Goal: Information Seeking & Learning: Learn about a topic

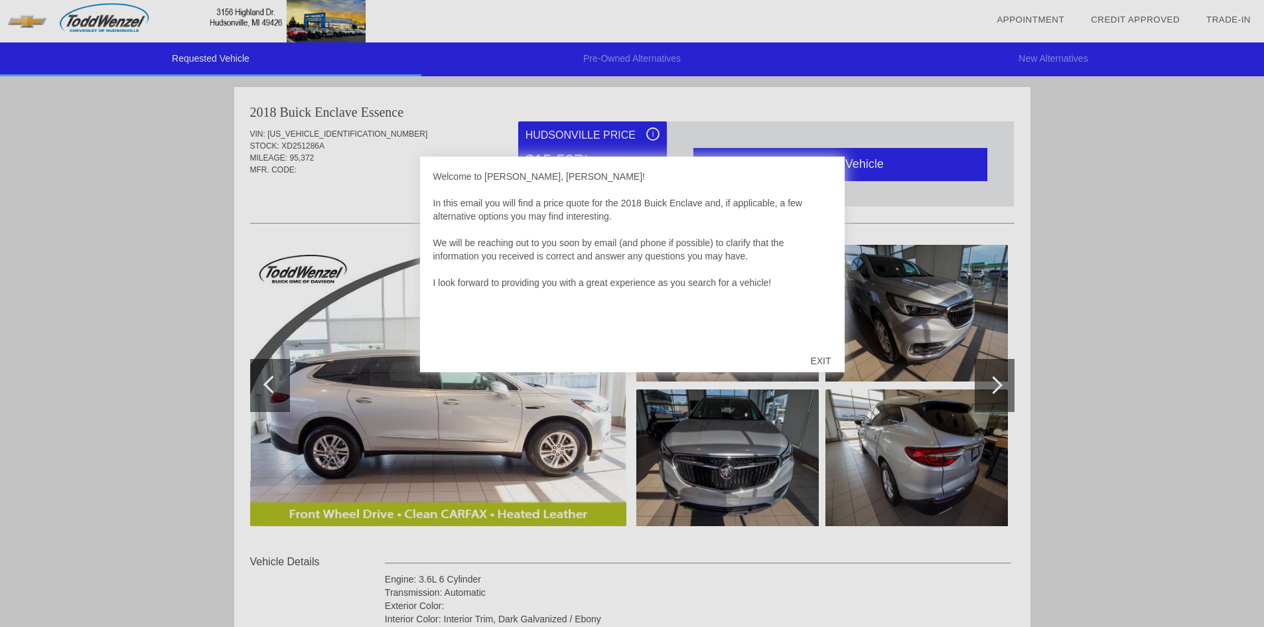
click at [836, 361] on div "EXIT" at bounding box center [820, 361] width 47 height 40
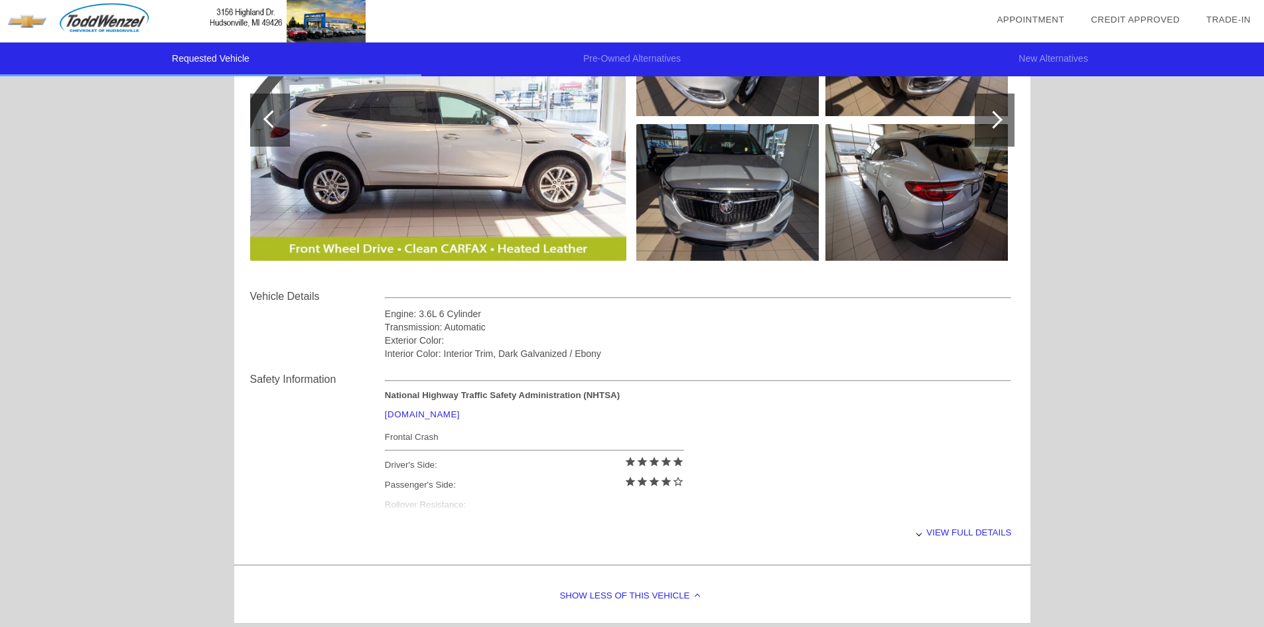
scroll to position [398, 0]
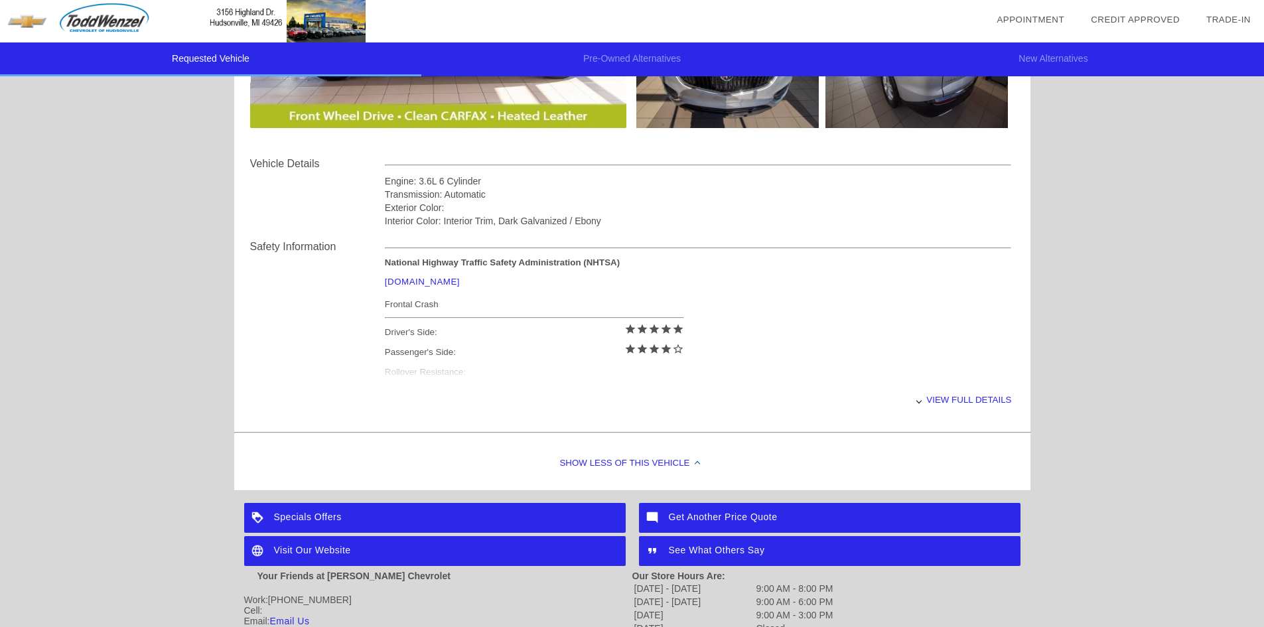
click at [946, 395] on div "View full details" at bounding box center [698, 399] width 627 height 33
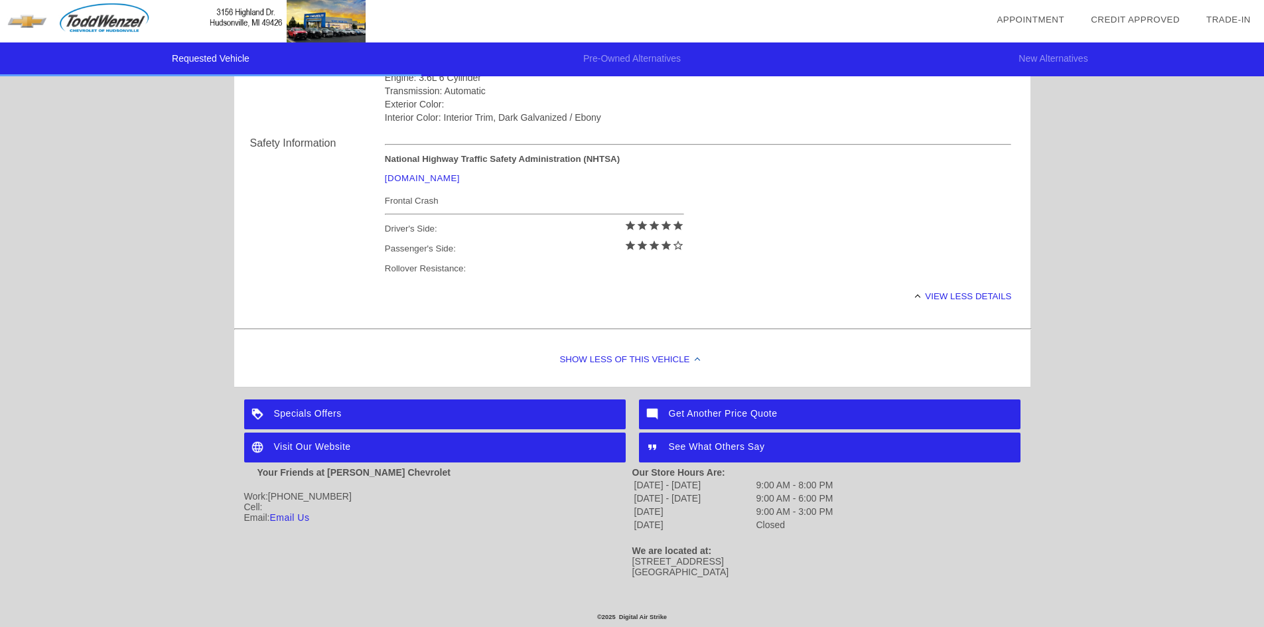
scroll to position [37, 0]
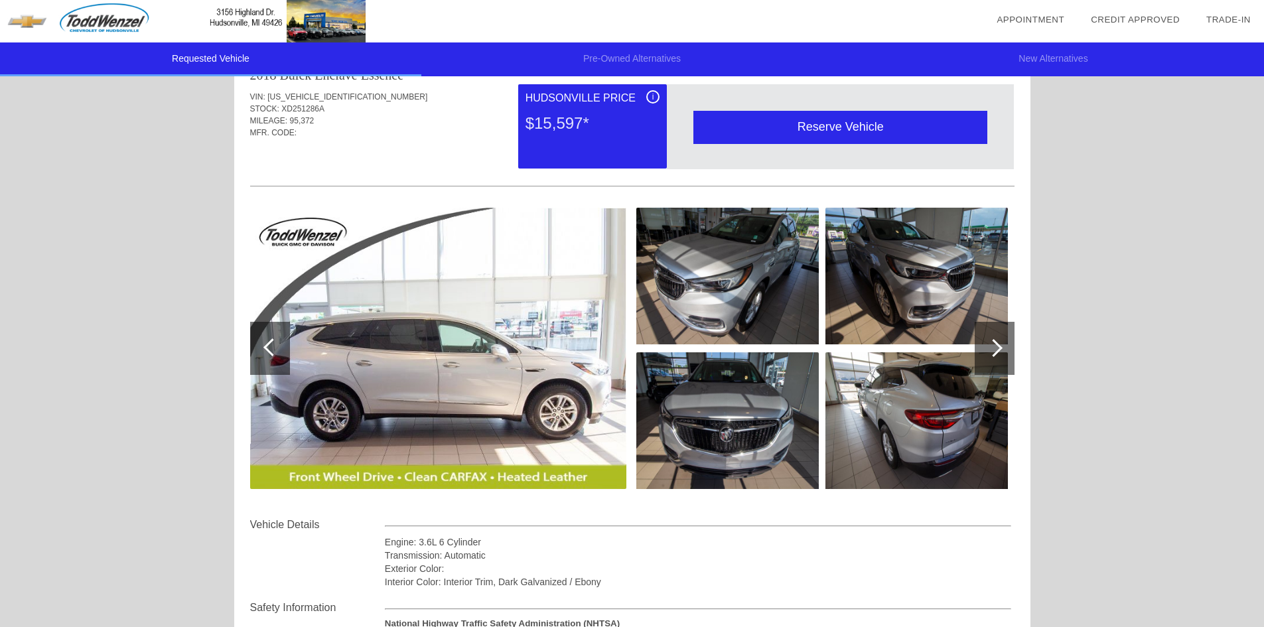
click at [981, 340] on div at bounding box center [995, 348] width 40 height 53
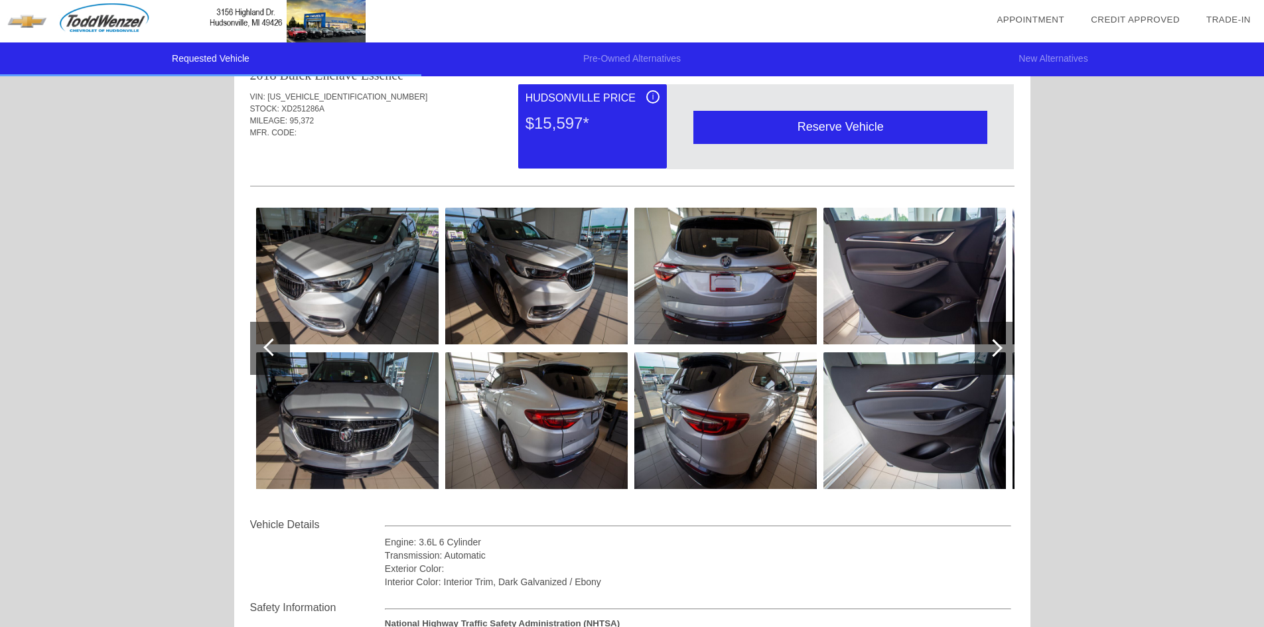
click at [999, 341] on div at bounding box center [995, 348] width 40 height 53
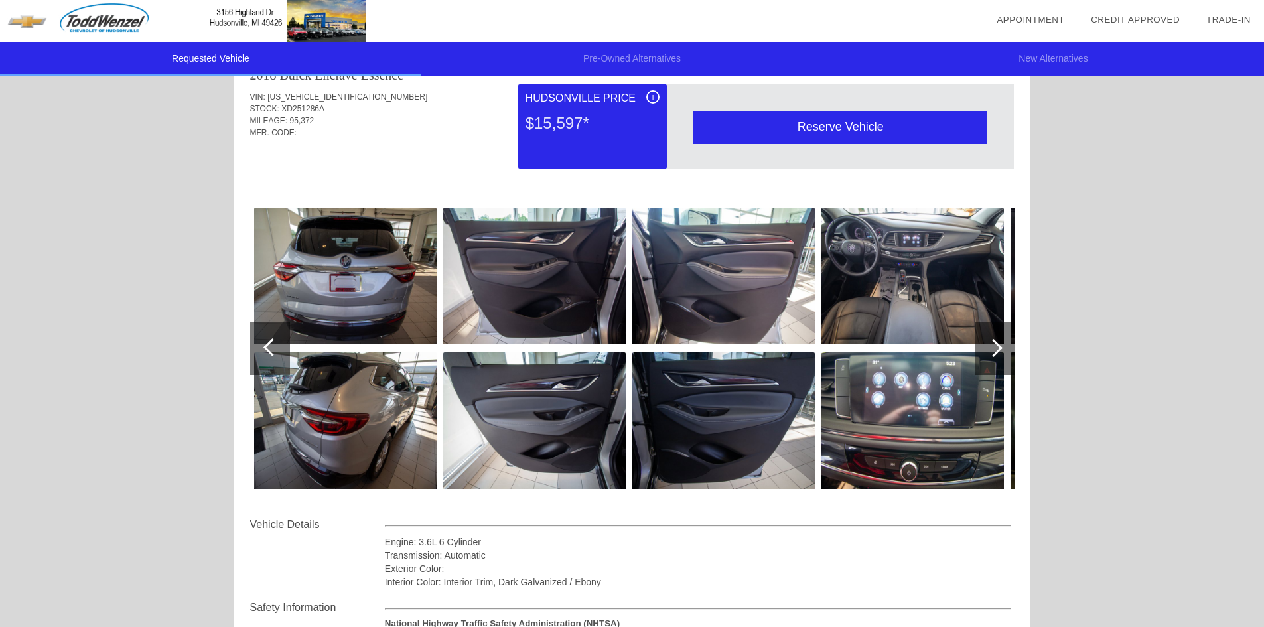
click at [998, 342] on div at bounding box center [995, 348] width 40 height 53
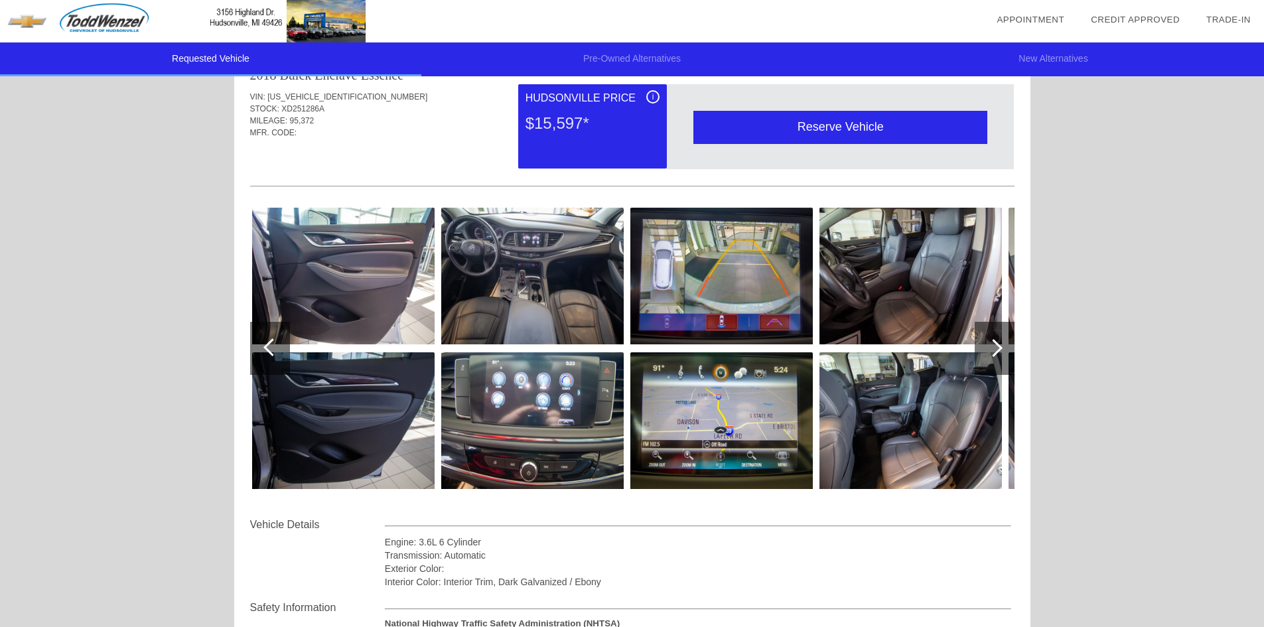
click at [998, 342] on div at bounding box center [995, 348] width 40 height 53
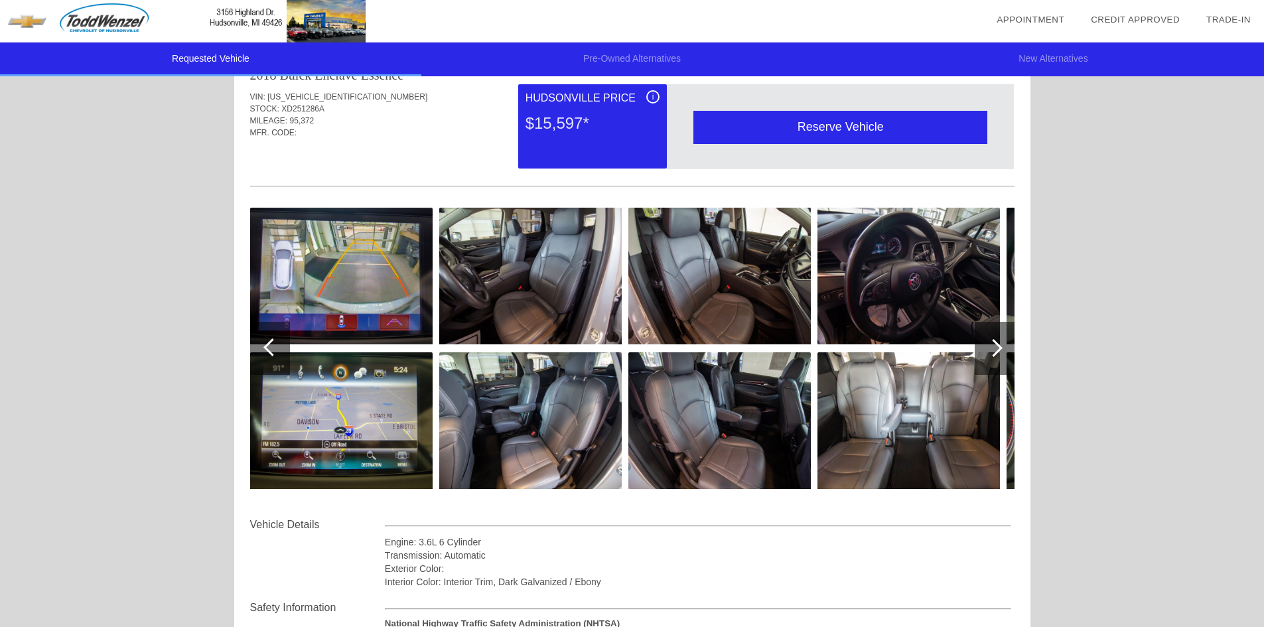
click at [998, 342] on div at bounding box center [995, 348] width 40 height 53
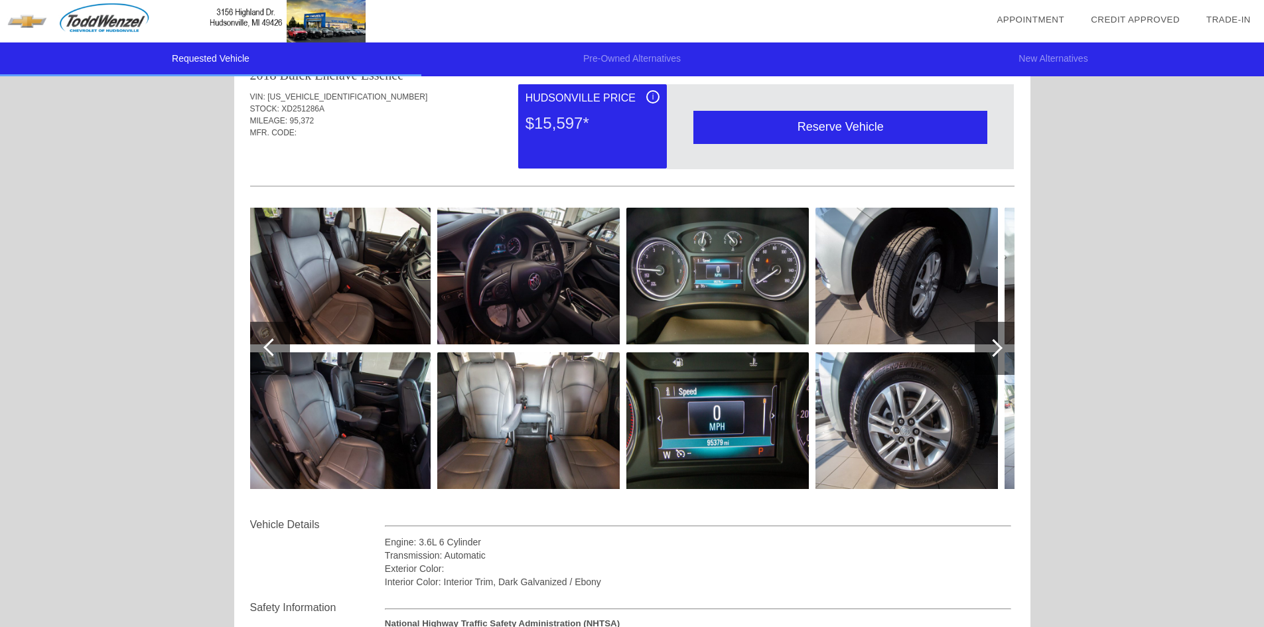
click at [998, 342] on div at bounding box center [995, 348] width 40 height 53
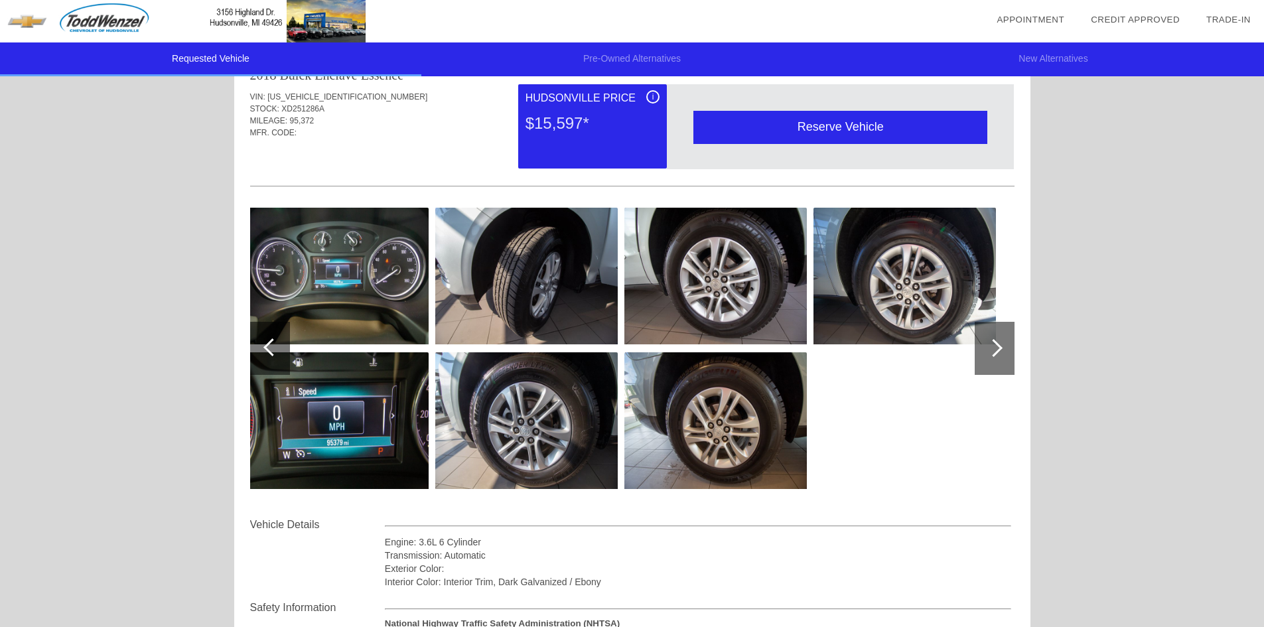
click at [998, 342] on div at bounding box center [995, 348] width 40 height 53
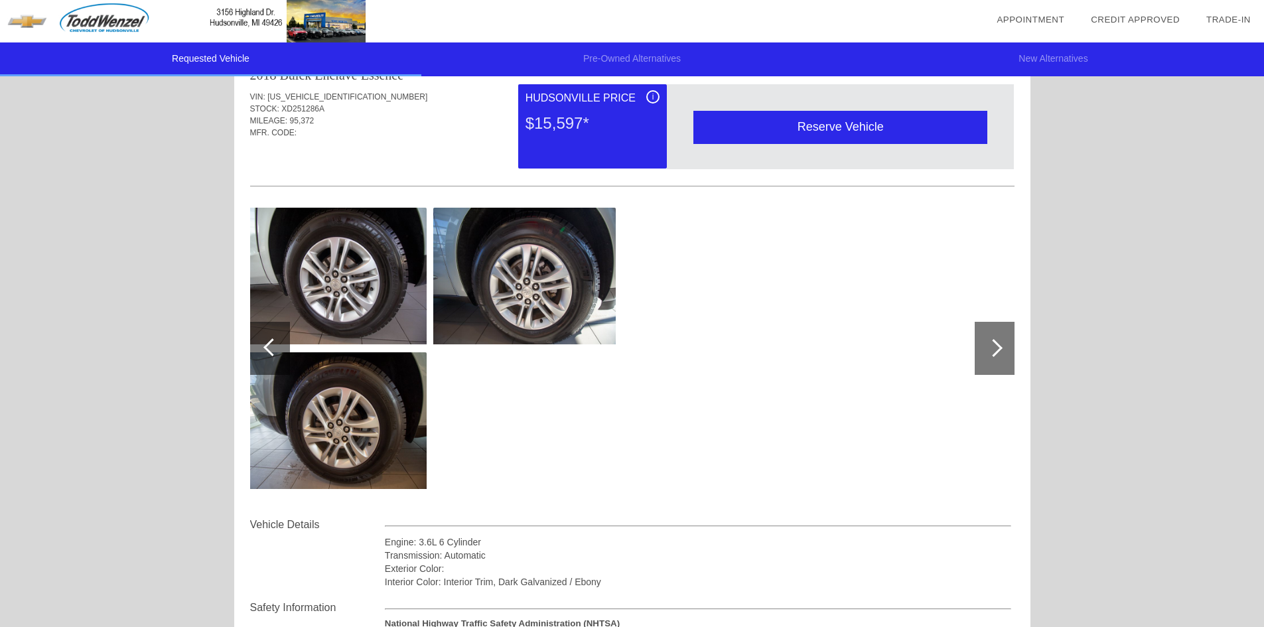
click at [273, 344] on div at bounding box center [272, 347] width 18 height 18
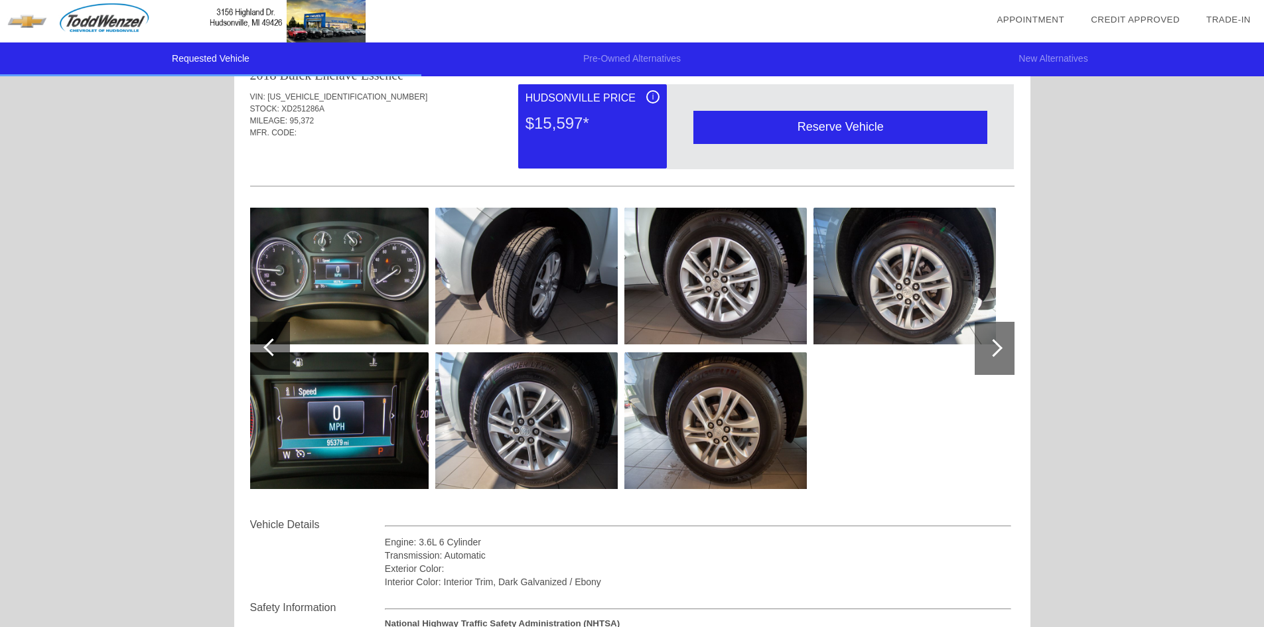
click at [273, 344] on div at bounding box center [272, 347] width 18 height 18
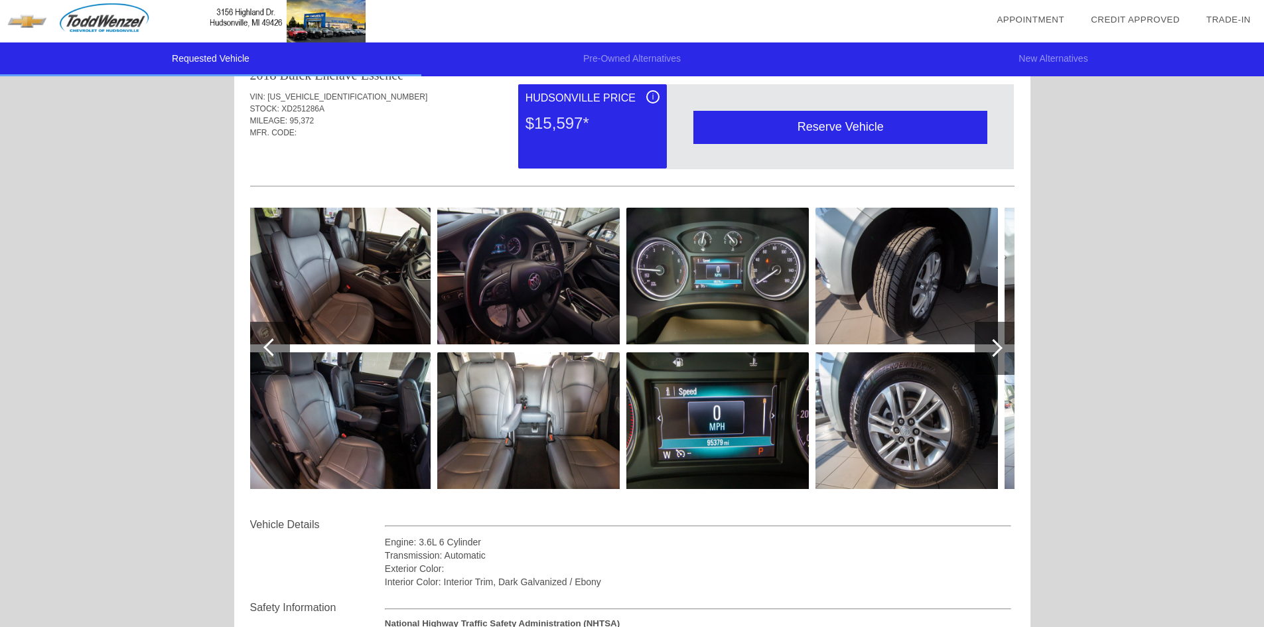
click at [273, 344] on div at bounding box center [272, 347] width 18 height 18
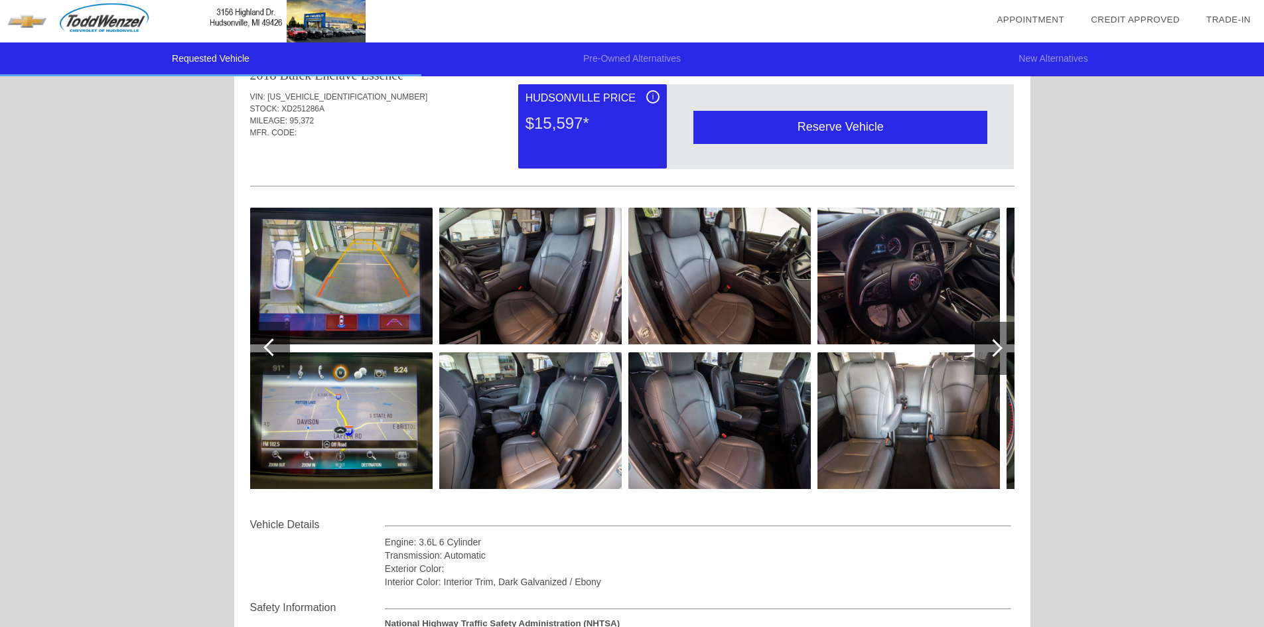
click at [273, 344] on div at bounding box center [272, 347] width 18 height 18
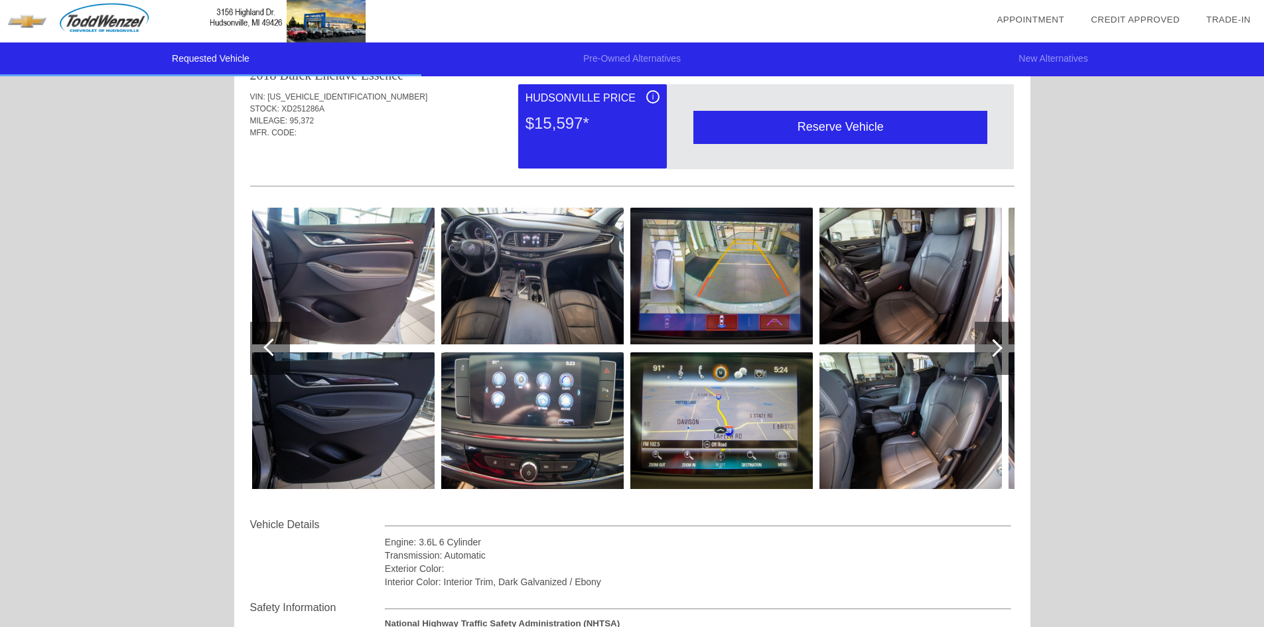
click at [273, 344] on div at bounding box center [272, 347] width 18 height 18
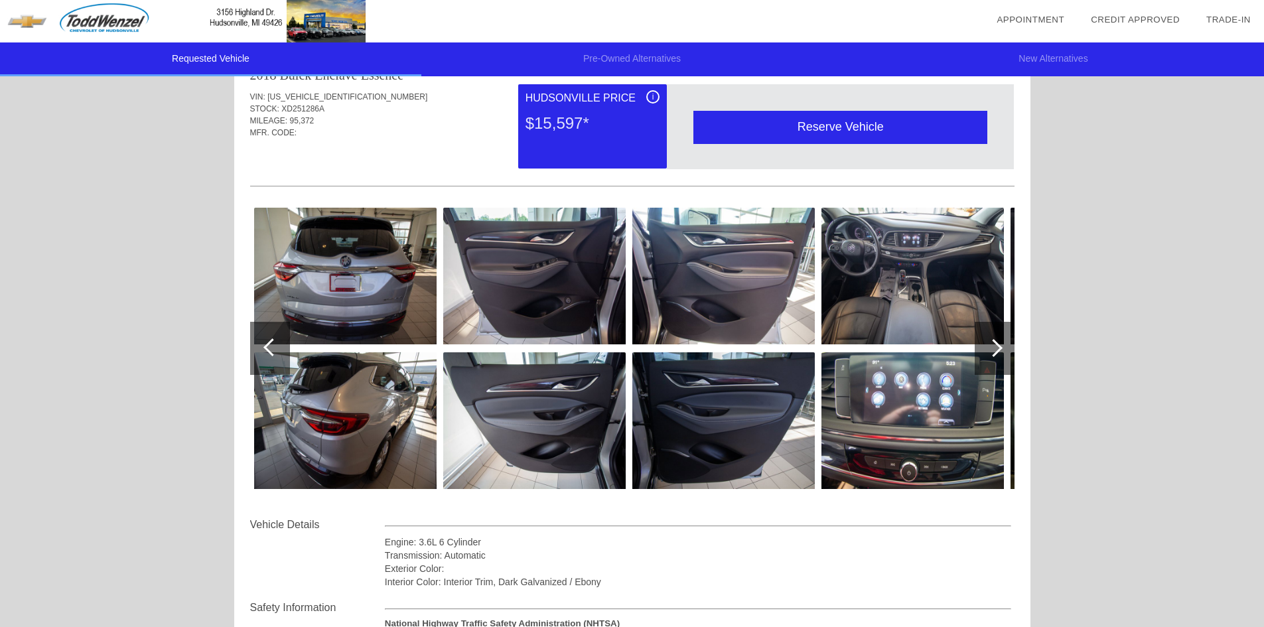
click at [273, 344] on div at bounding box center [272, 347] width 18 height 18
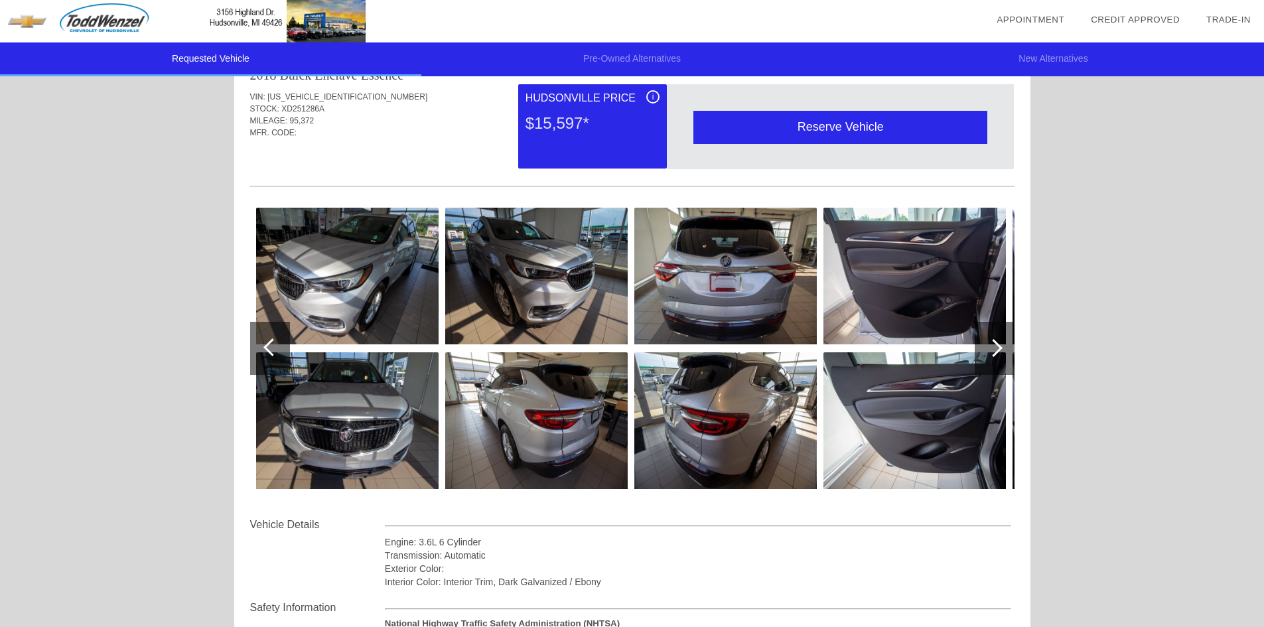
click at [273, 344] on div at bounding box center [272, 347] width 18 height 18
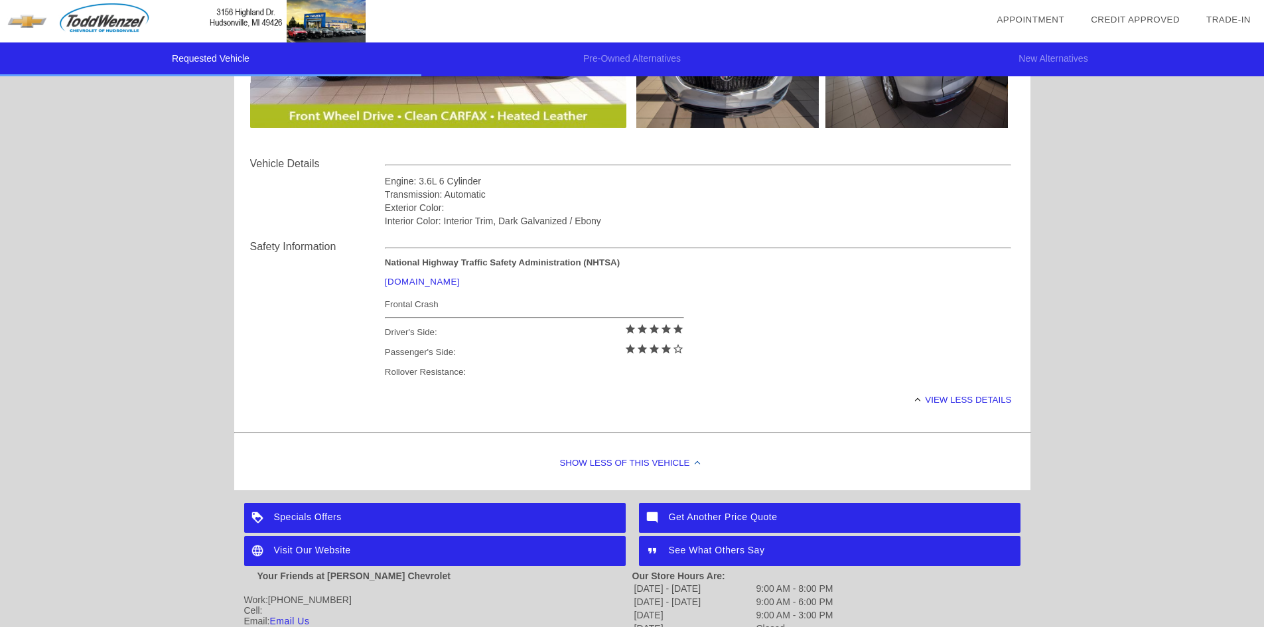
scroll to position [0, 0]
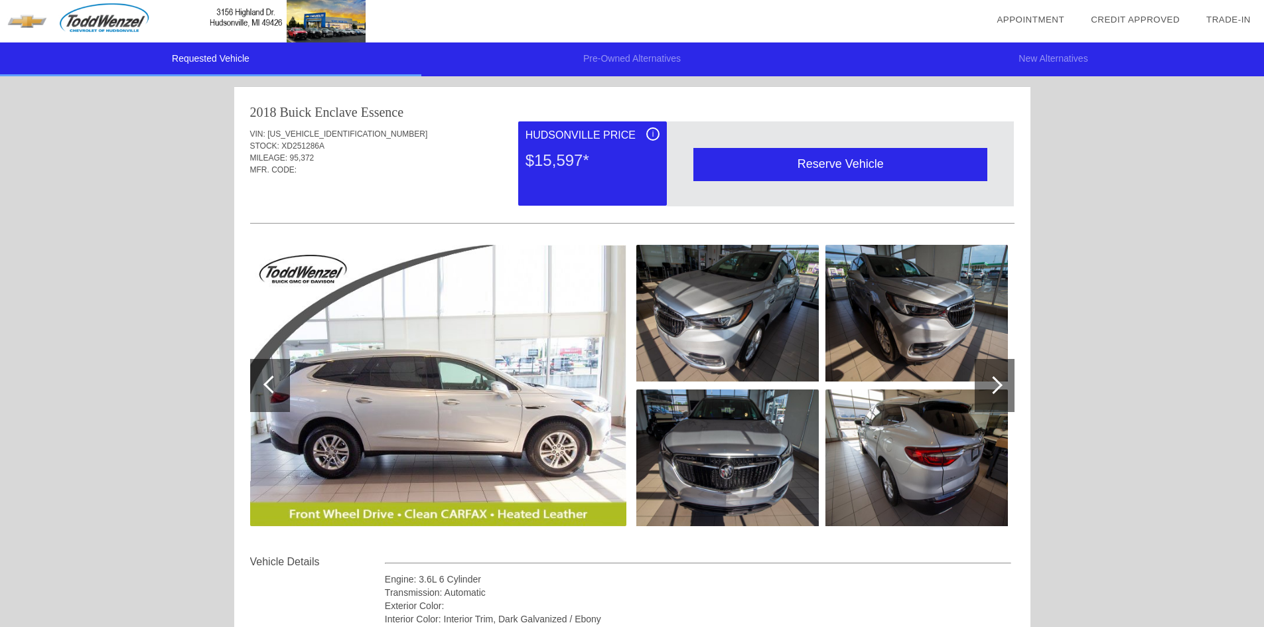
click at [320, 131] on span "[US_VEHICLE_IDENTIFICATION_NUMBER]" at bounding box center [347, 133] width 160 height 9
copy span "[US_VEHICLE_IDENTIFICATION_NUMBER]"
click at [416, 188] on div "Quoted on [DATE] 9:03:23 AM" at bounding box center [632, 194] width 764 height 21
click at [998, 389] on div at bounding box center [994, 385] width 18 height 18
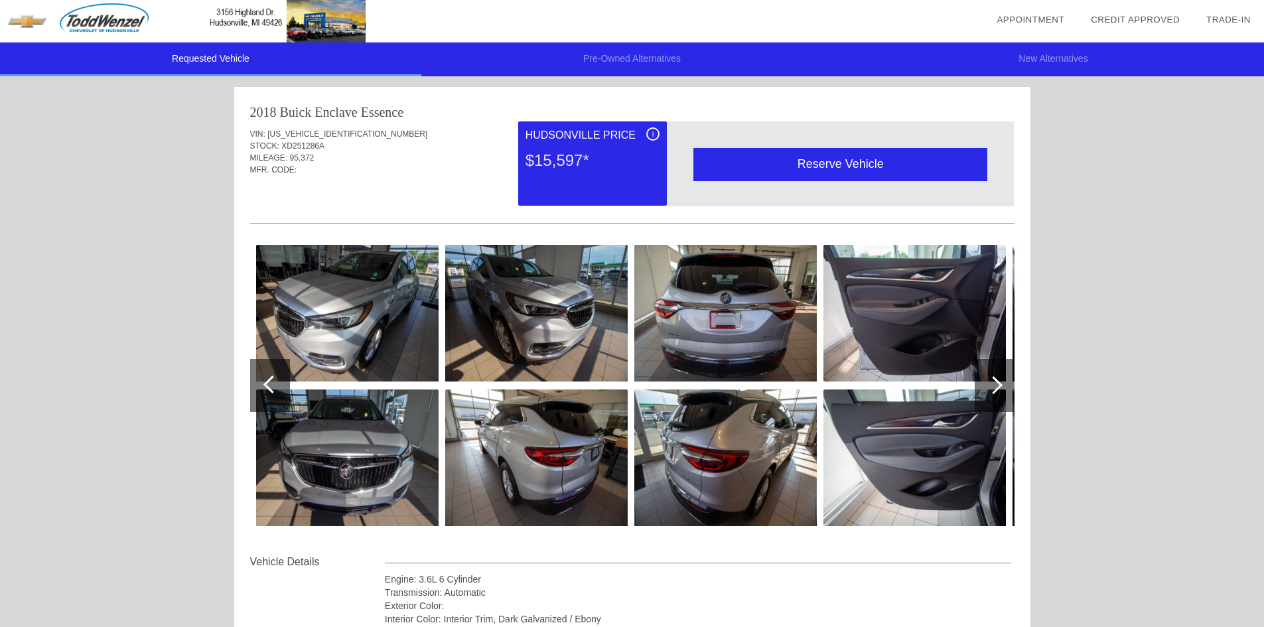
click at [998, 389] on div at bounding box center [994, 385] width 18 height 18
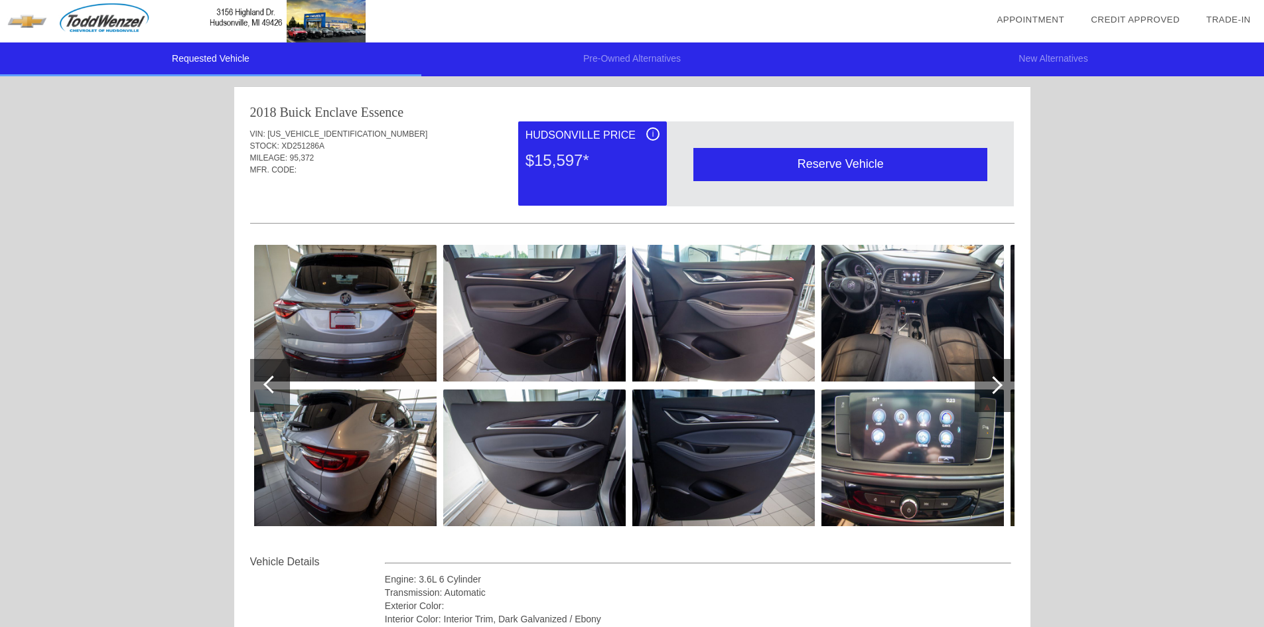
click at [998, 389] on div at bounding box center [994, 385] width 18 height 18
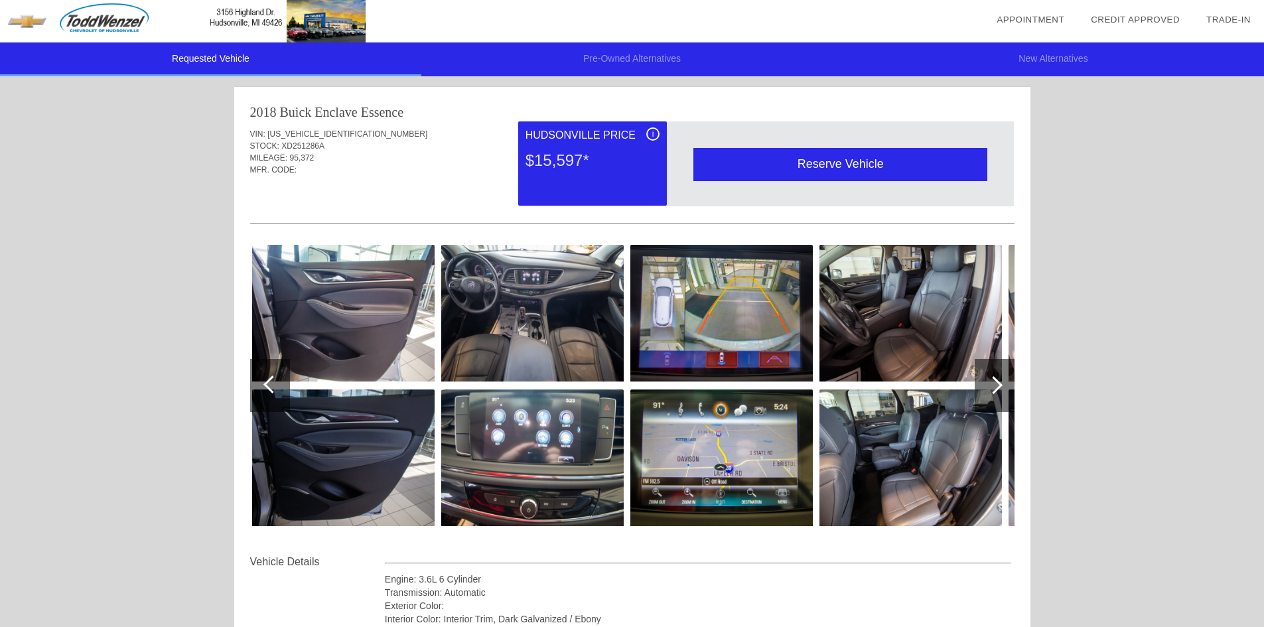
click at [998, 389] on div at bounding box center [994, 385] width 18 height 18
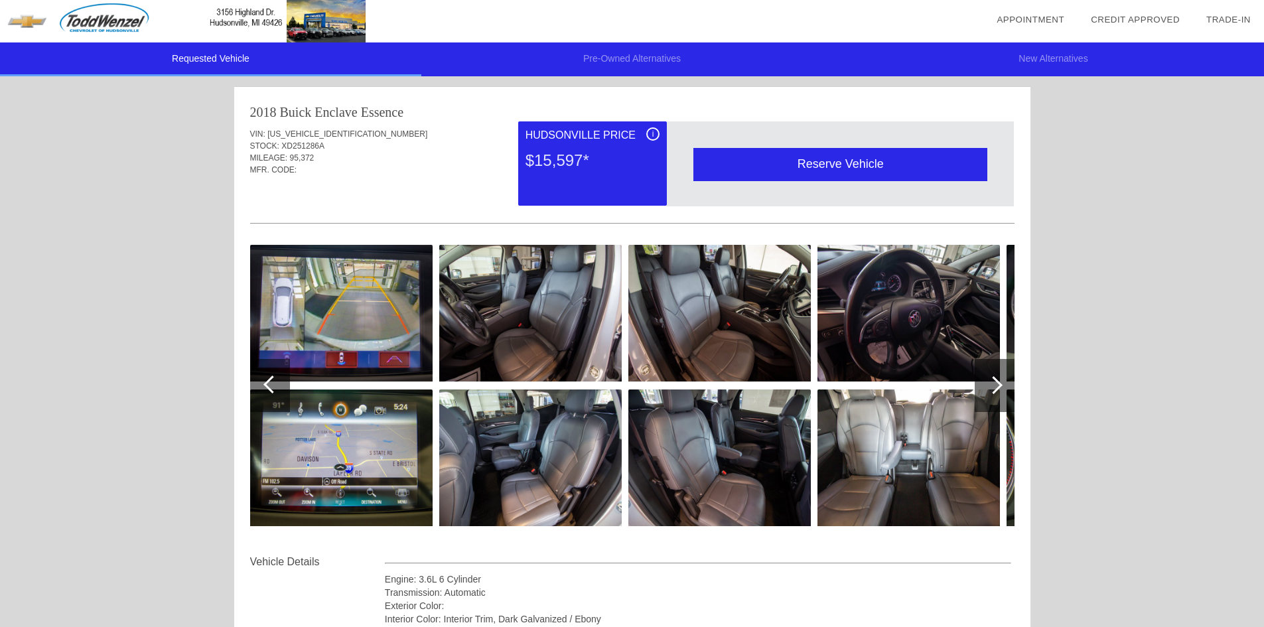
click at [998, 389] on div at bounding box center [994, 385] width 18 height 18
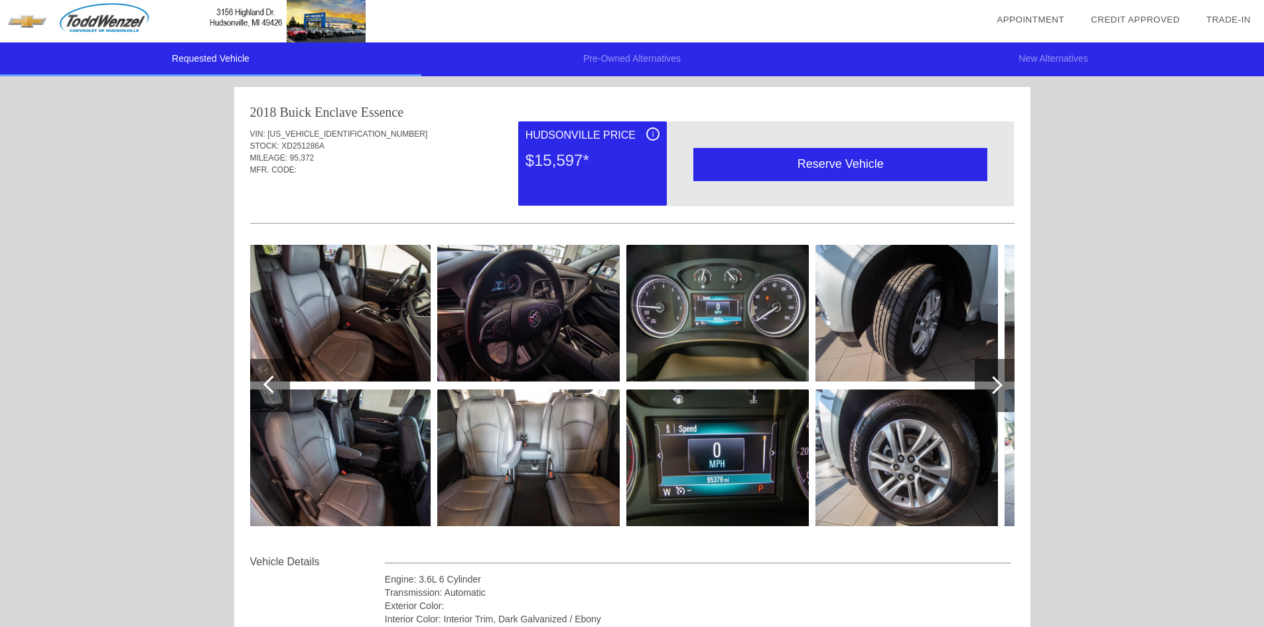
click at [998, 389] on div at bounding box center [994, 385] width 18 height 18
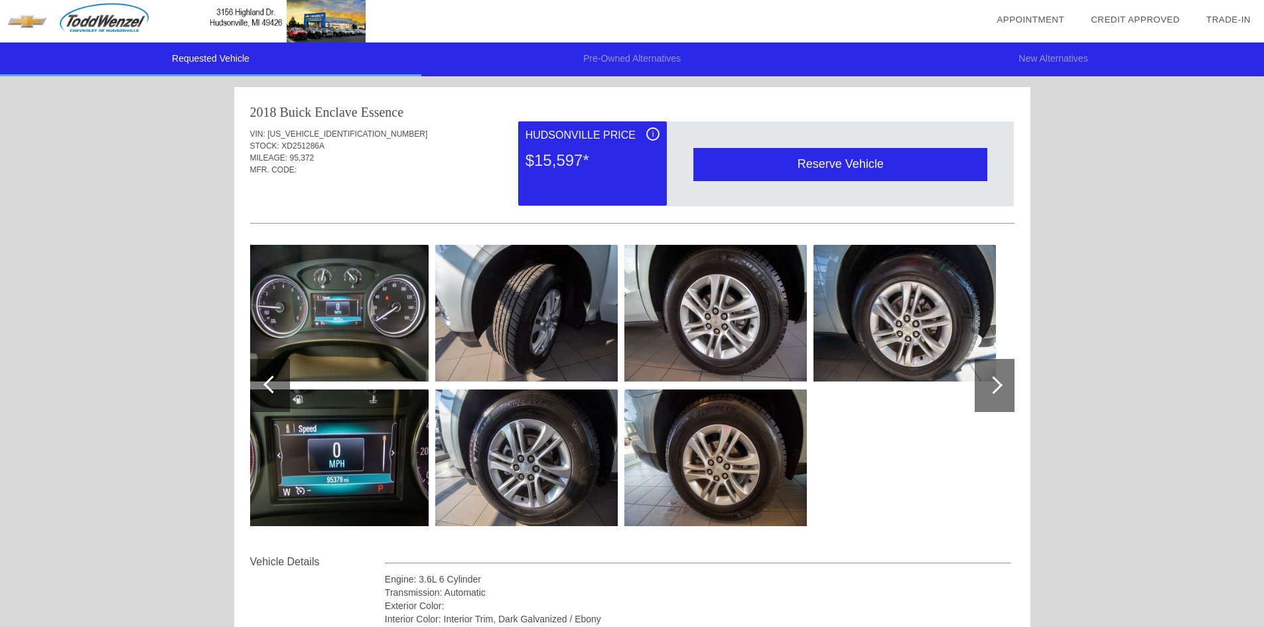
click at [1000, 385] on div at bounding box center [994, 385] width 18 height 18
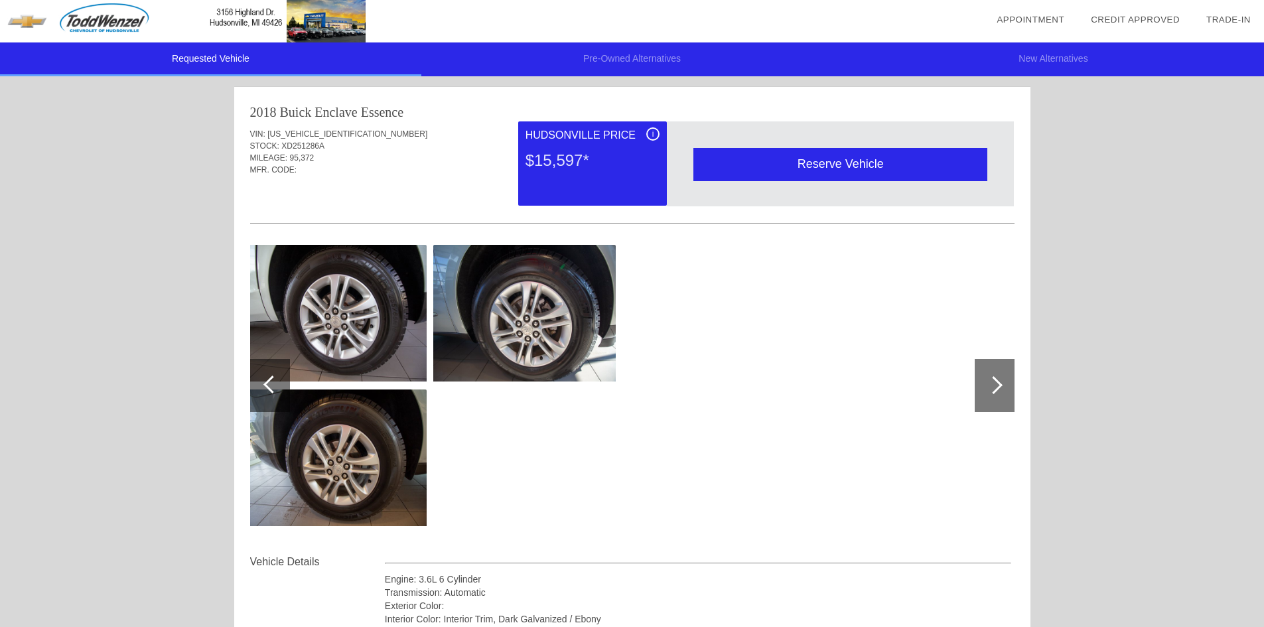
click at [1008, 391] on div at bounding box center [995, 385] width 40 height 53
click at [1003, 389] on div at bounding box center [995, 385] width 40 height 53
click at [276, 390] on div at bounding box center [270, 385] width 40 height 53
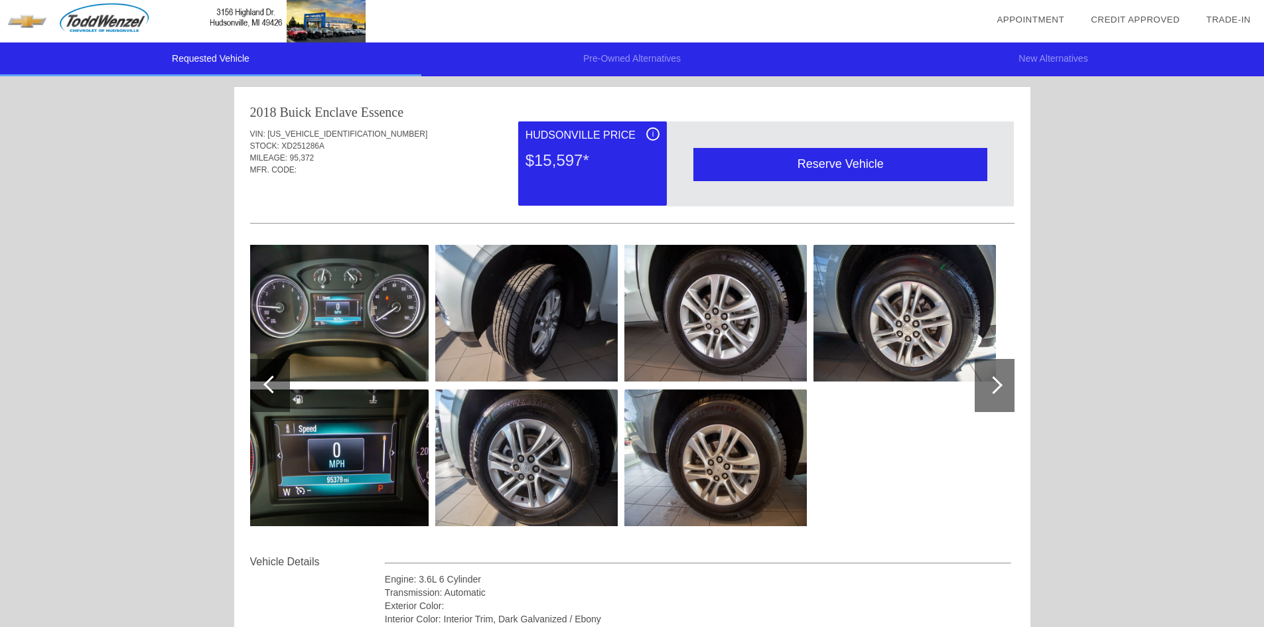
click at [276, 390] on div at bounding box center [270, 385] width 40 height 53
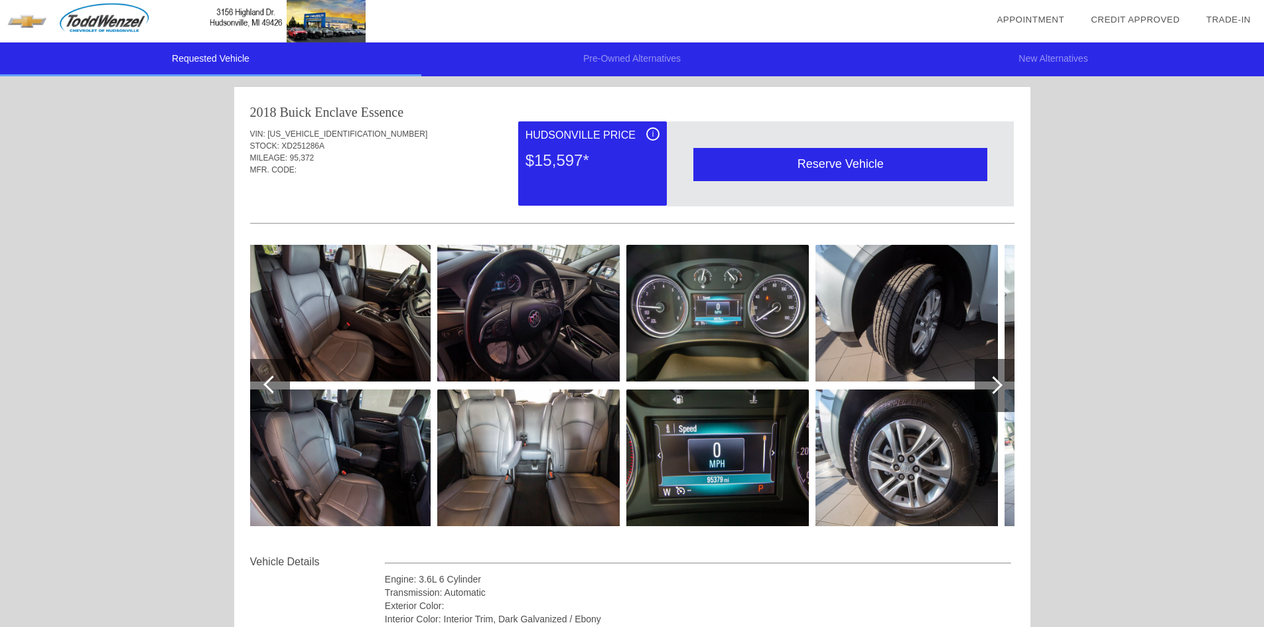
click at [276, 390] on div at bounding box center [270, 385] width 40 height 53
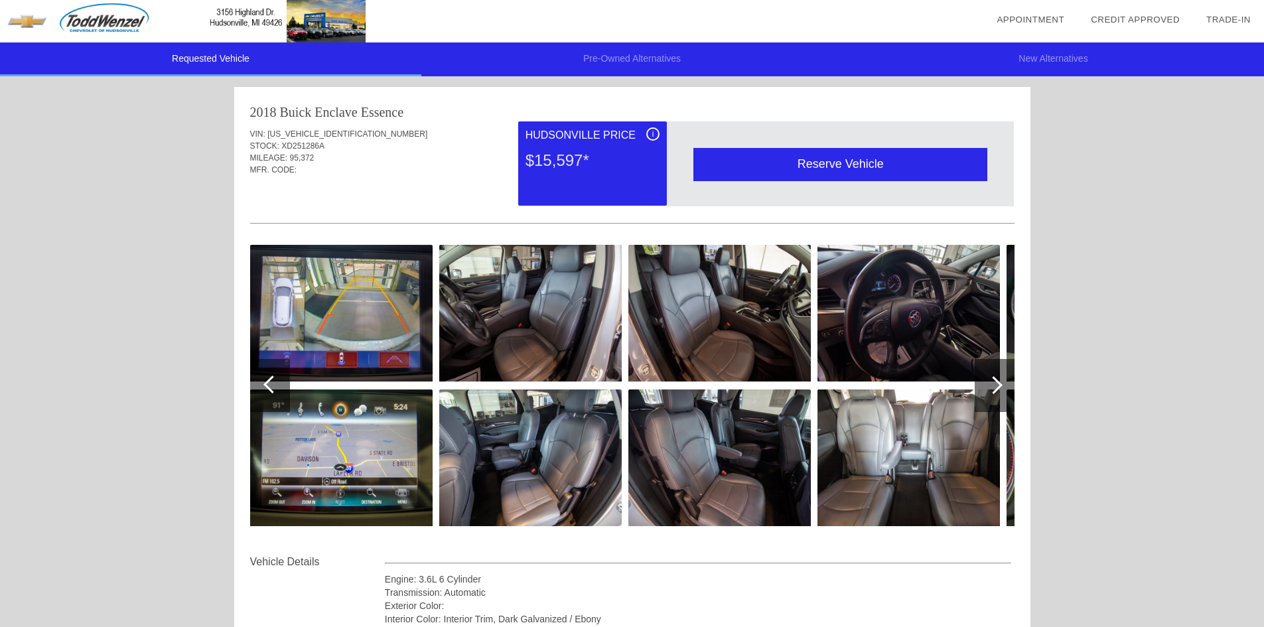
click at [273, 383] on div at bounding box center [272, 385] width 18 height 18
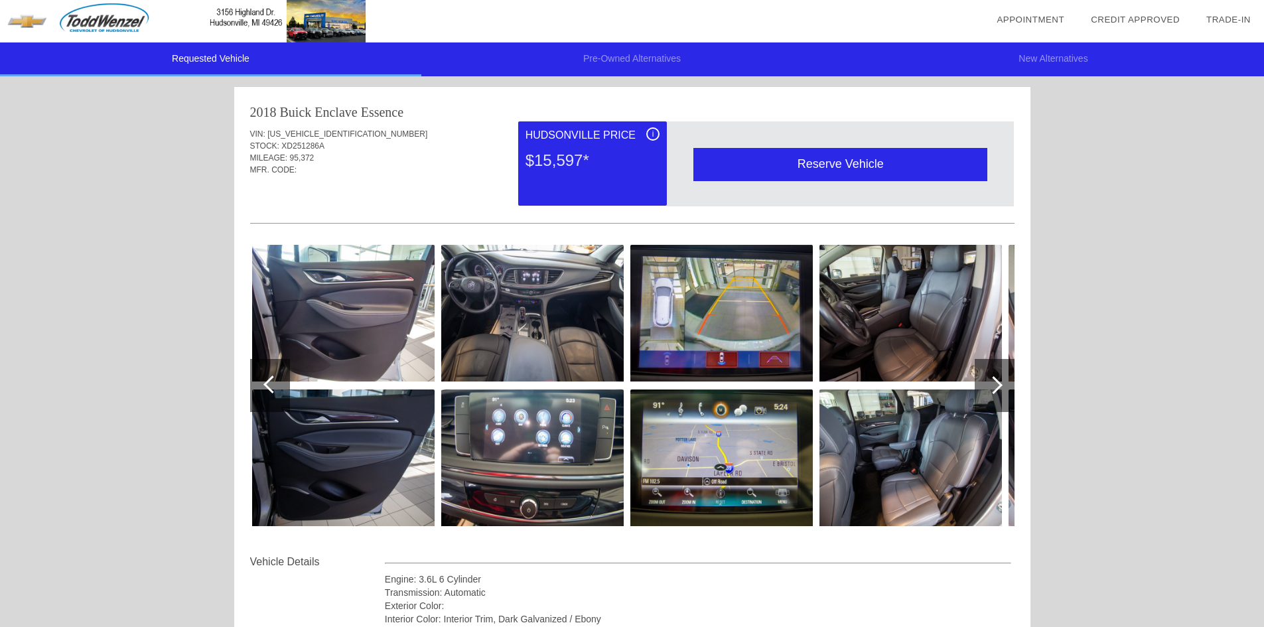
click at [650, 132] on div "i" at bounding box center [652, 133] width 13 height 13
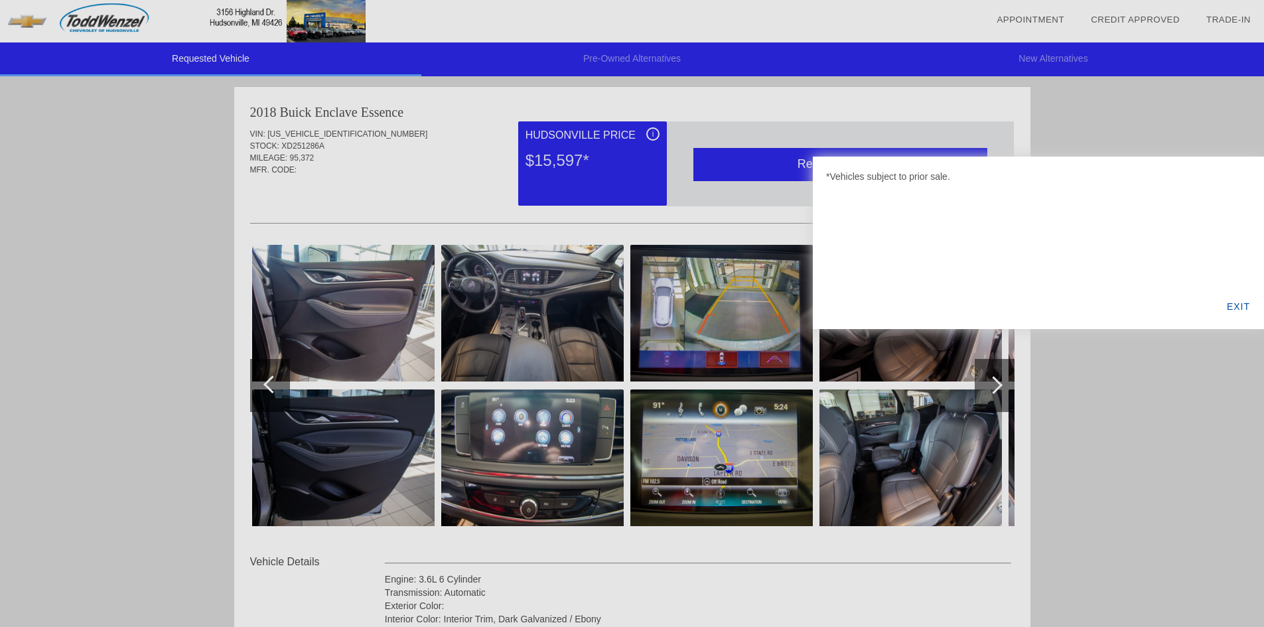
click at [1236, 303] on div "EXIT" at bounding box center [1238, 306] width 51 height 45
